Goal: Information Seeking & Learning: Understand process/instructions

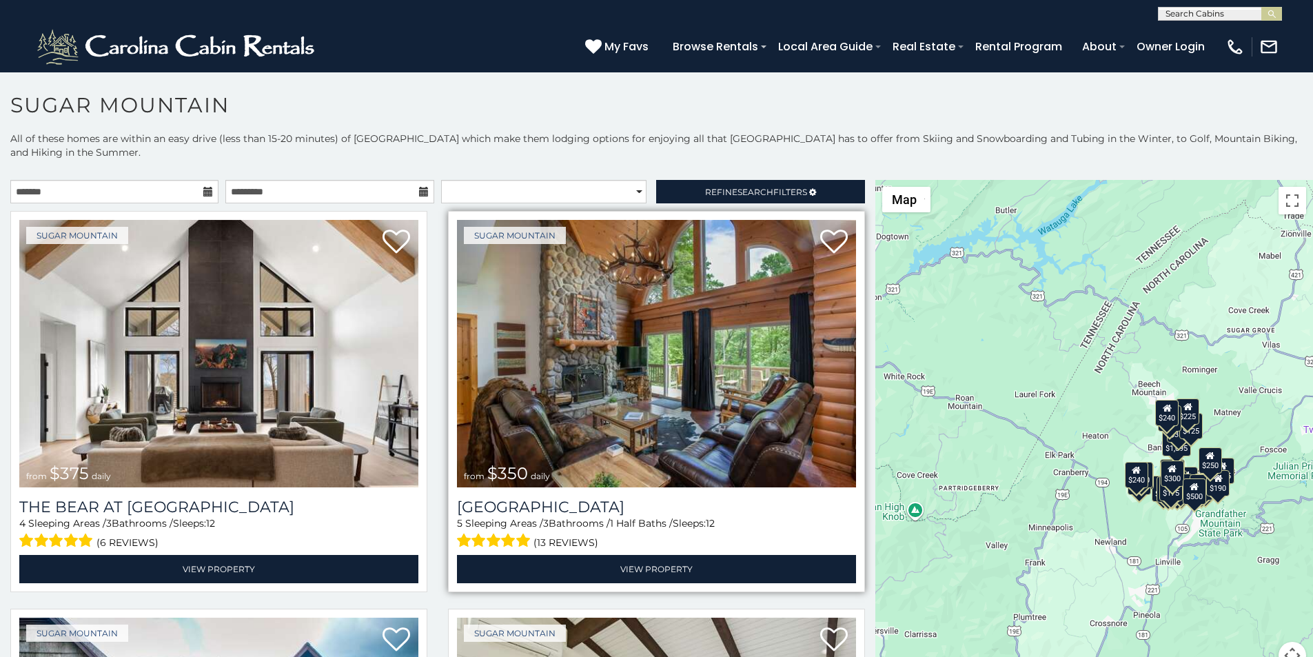
scroll to position [57, 0]
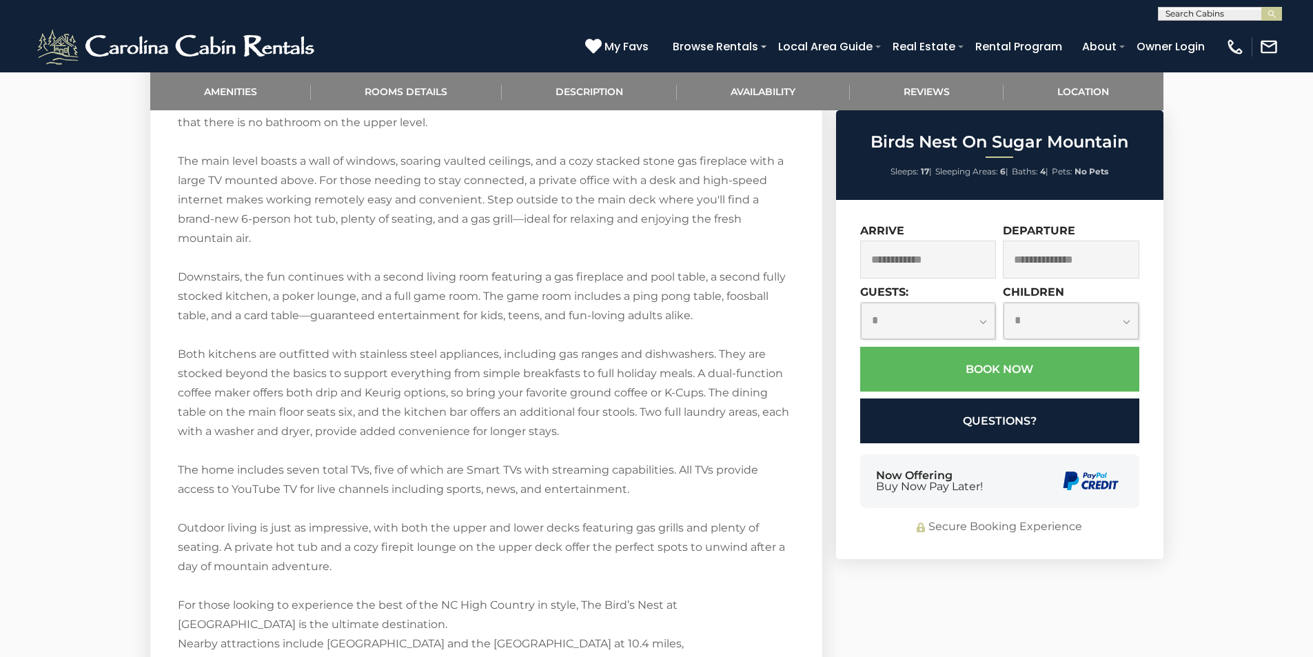
scroll to position [2099, 0]
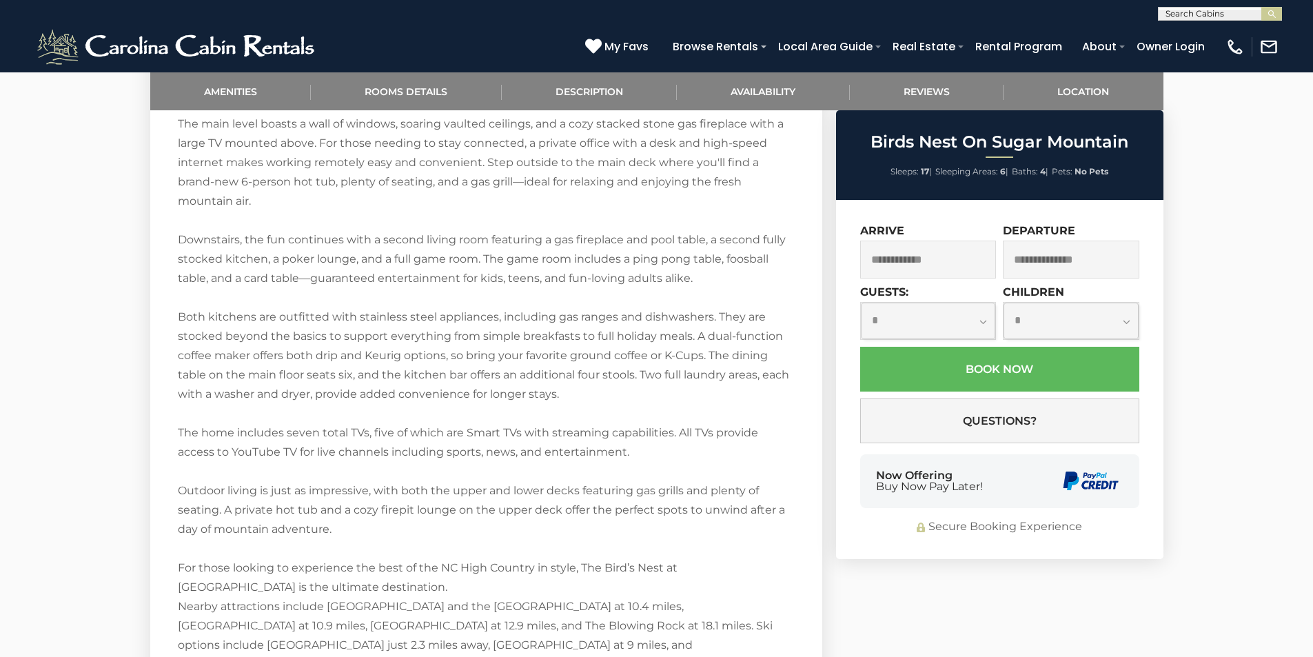
click at [888, 462] on div "Now Offering Buy Now Pay Later!" at bounding box center [999, 481] width 279 height 54
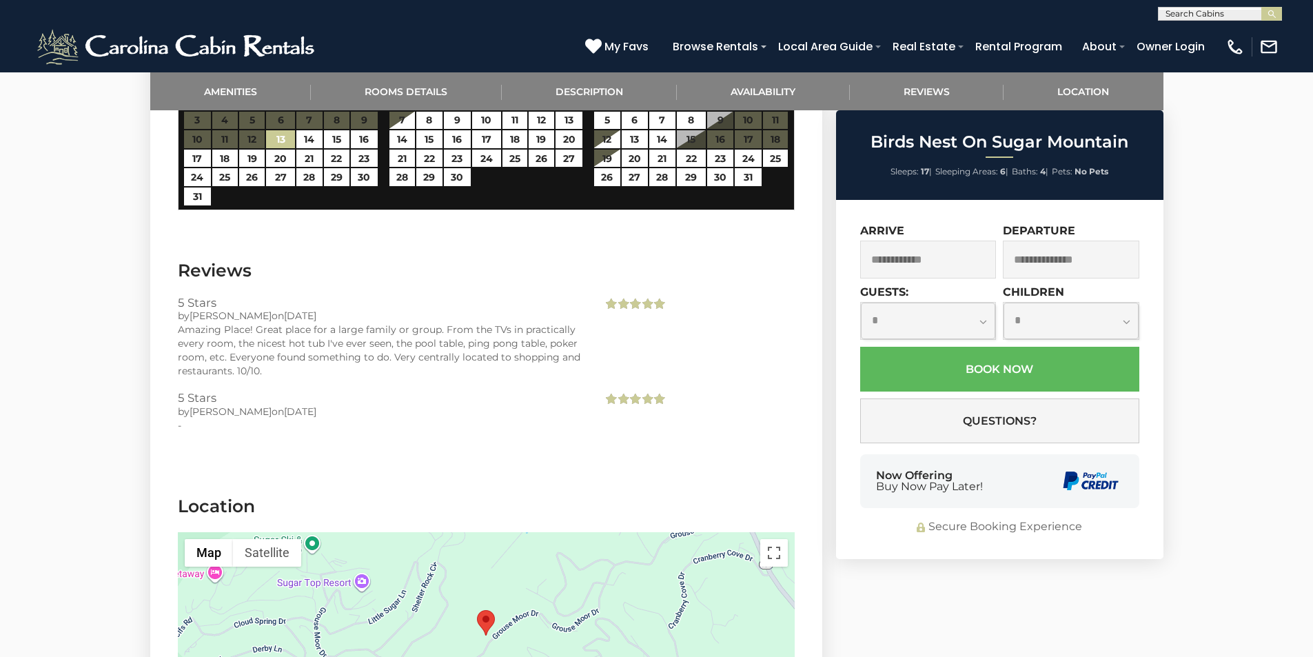
scroll to position [3000, 0]
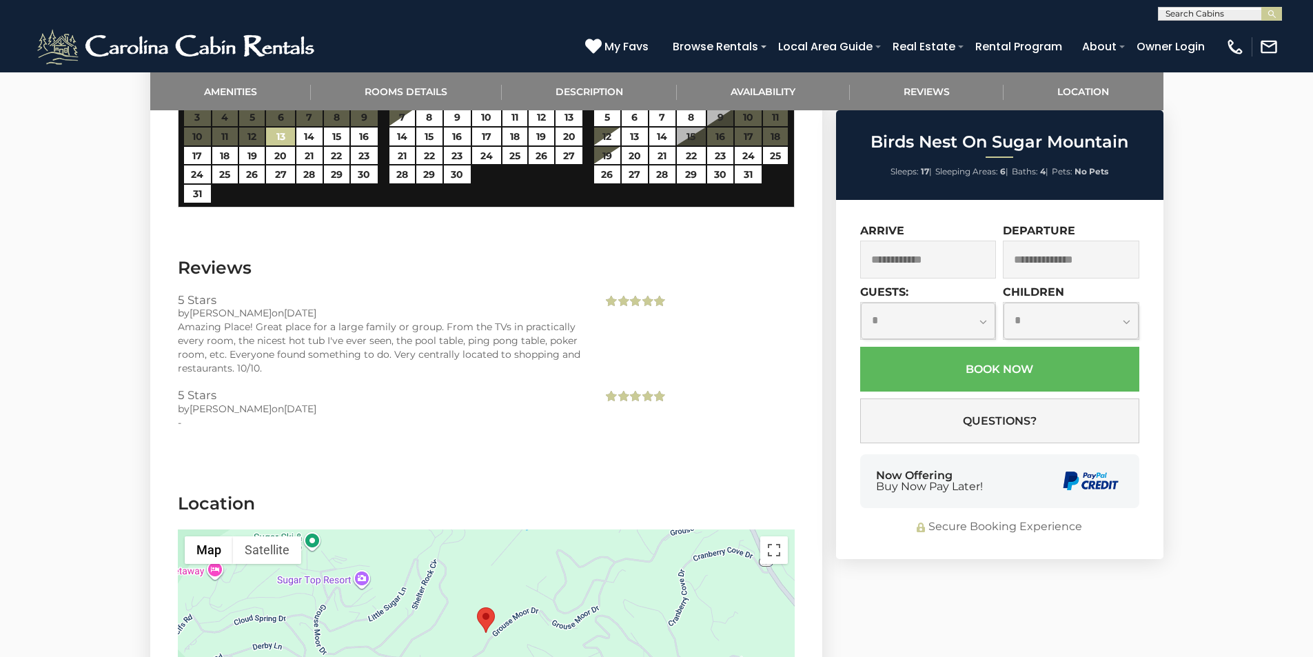
click at [1016, 488] on div "Now Offering Buy Now Pay Later!" at bounding box center [999, 481] width 279 height 54
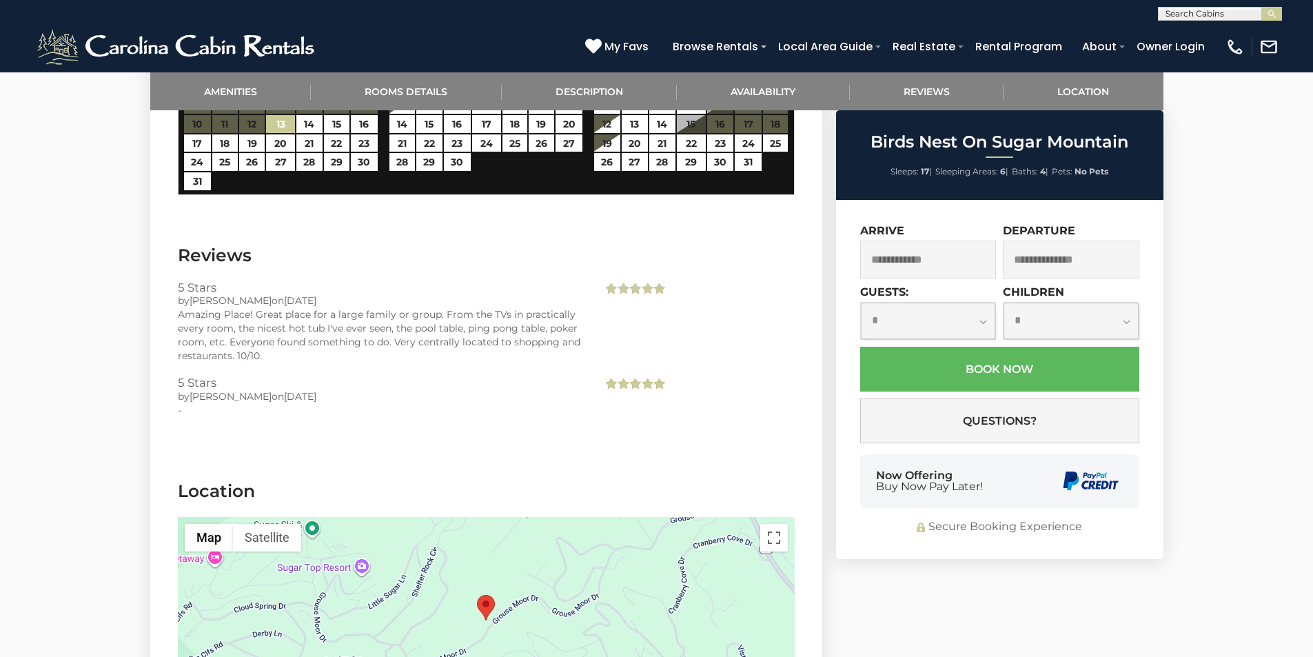
scroll to position [3022, 0]
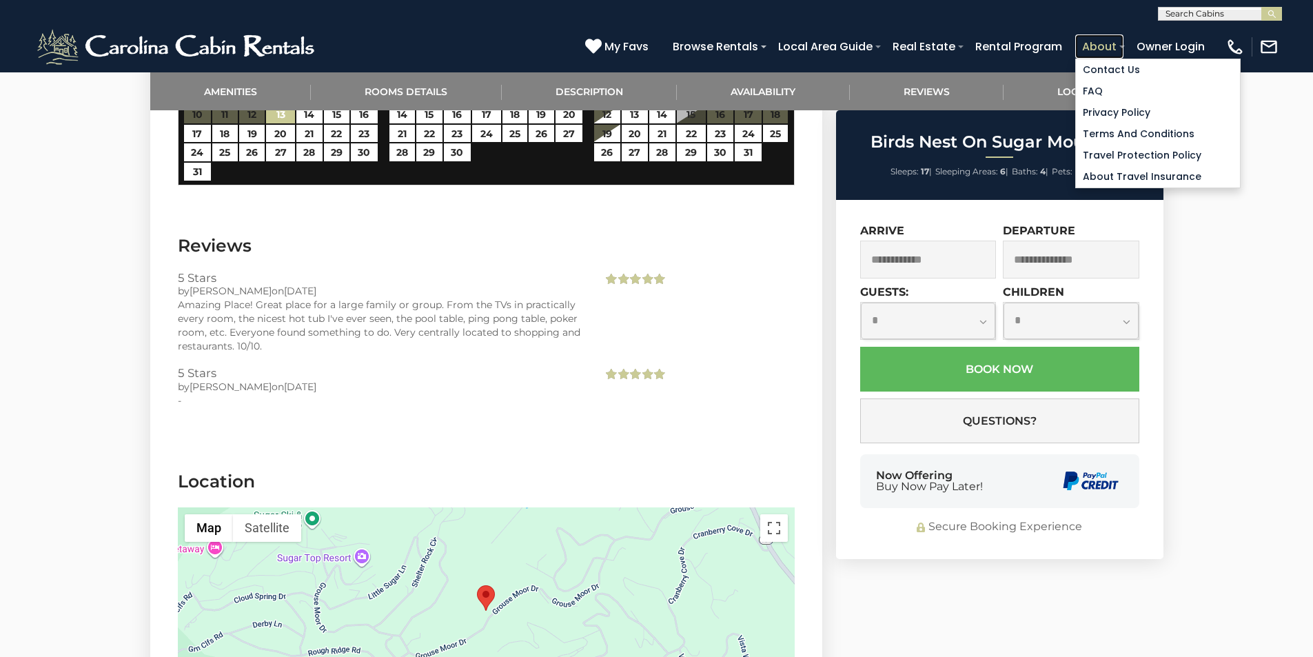
click at [1123, 41] on link "About" at bounding box center [1099, 46] width 48 height 24
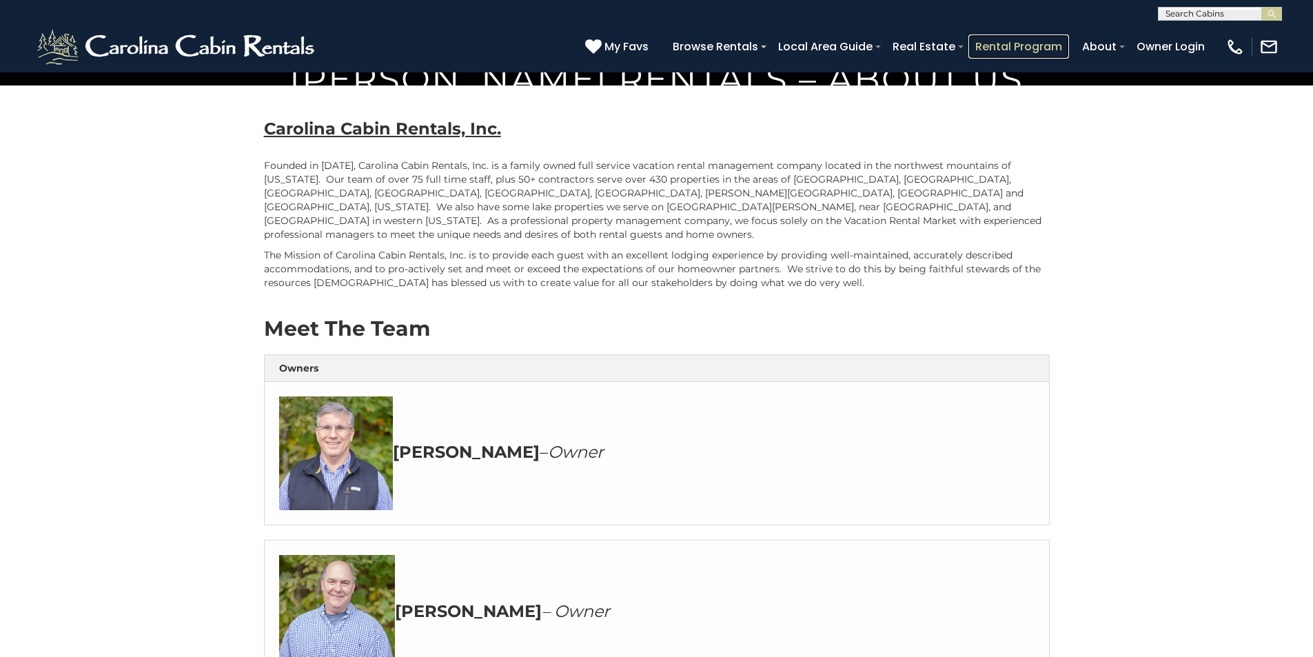
click at [1056, 40] on link "Rental Program" at bounding box center [1018, 46] width 101 height 24
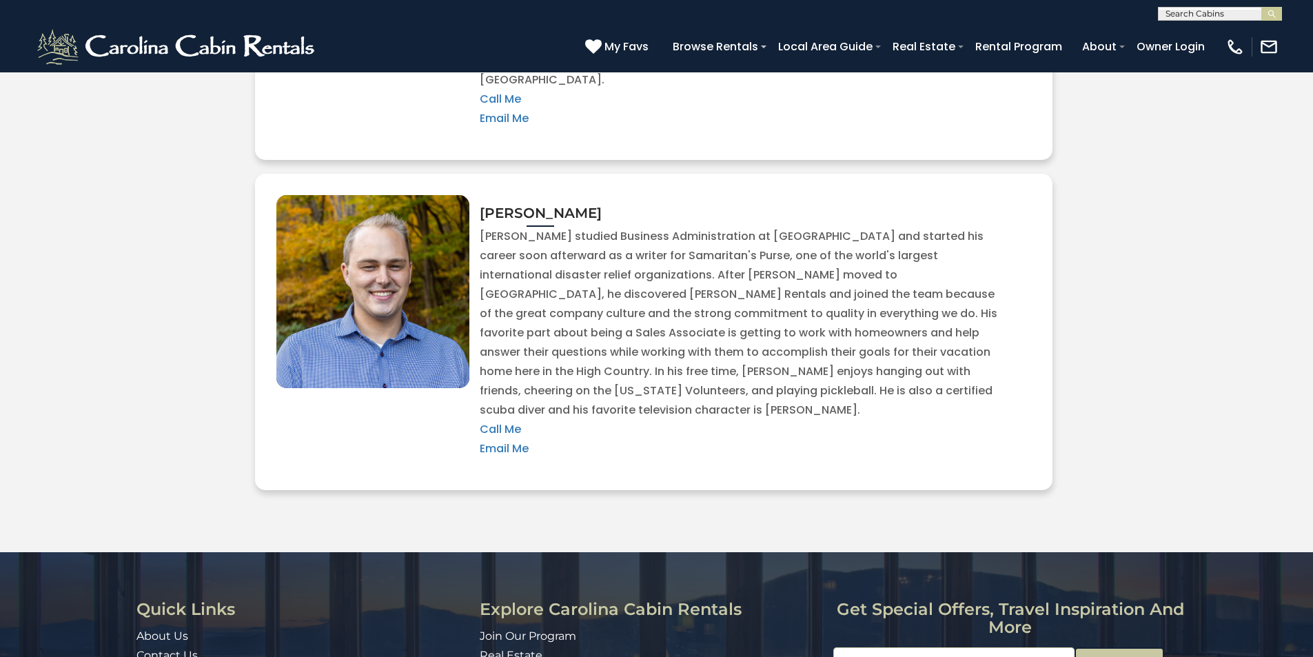
scroll to position [3055, 0]
